Goal: Find specific page/section: Find specific page/section

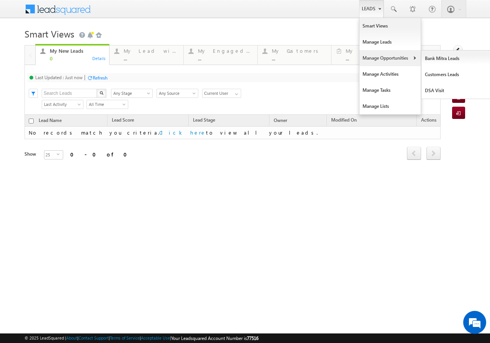
click at [374, 56] on link "Manage Opportunities" at bounding box center [389, 58] width 61 height 16
click at [436, 73] on link "Customers Leads" at bounding box center [456, 75] width 70 height 16
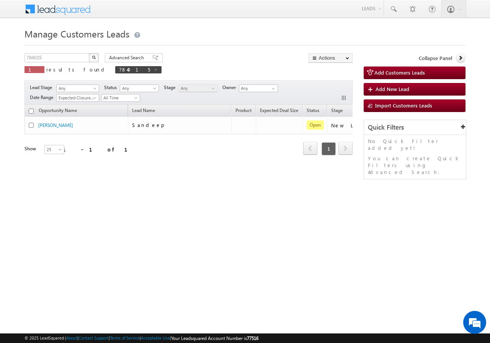
click at [378, 225] on html "Menu [PERSON_NAME] sitar a4@ks erve." at bounding box center [245, 118] width 490 height 236
click at [264, 236] on html "Menu [PERSON_NAME] sitar a4@ks erve." at bounding box center [245, 118] width 490 height 236
